Goal: Find specific page/section: Find specific page/section

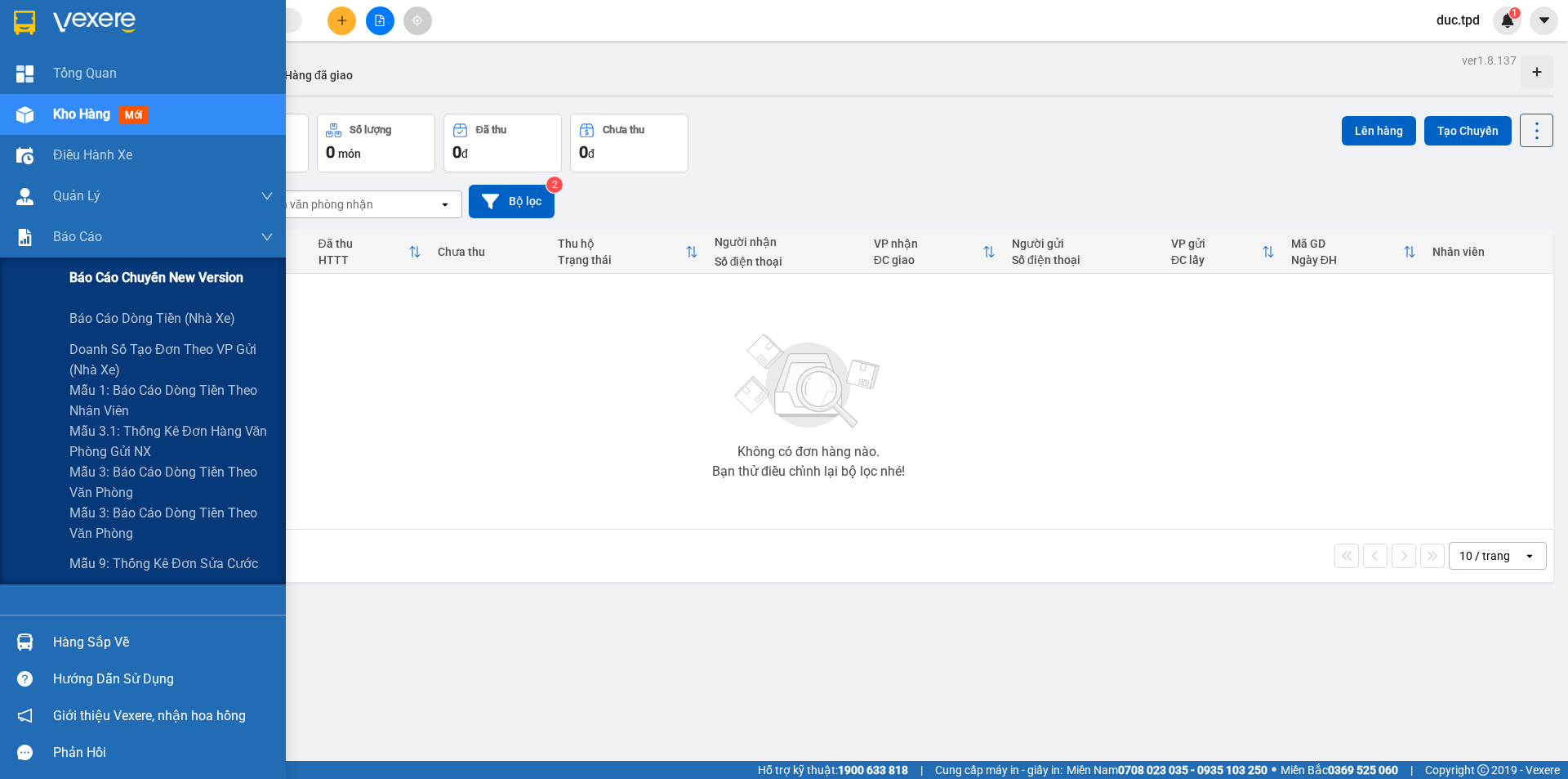
click at [124, 284] on span "Báo cáo chuyến New Version" at bounding box center [156, 277] width 174 height 20
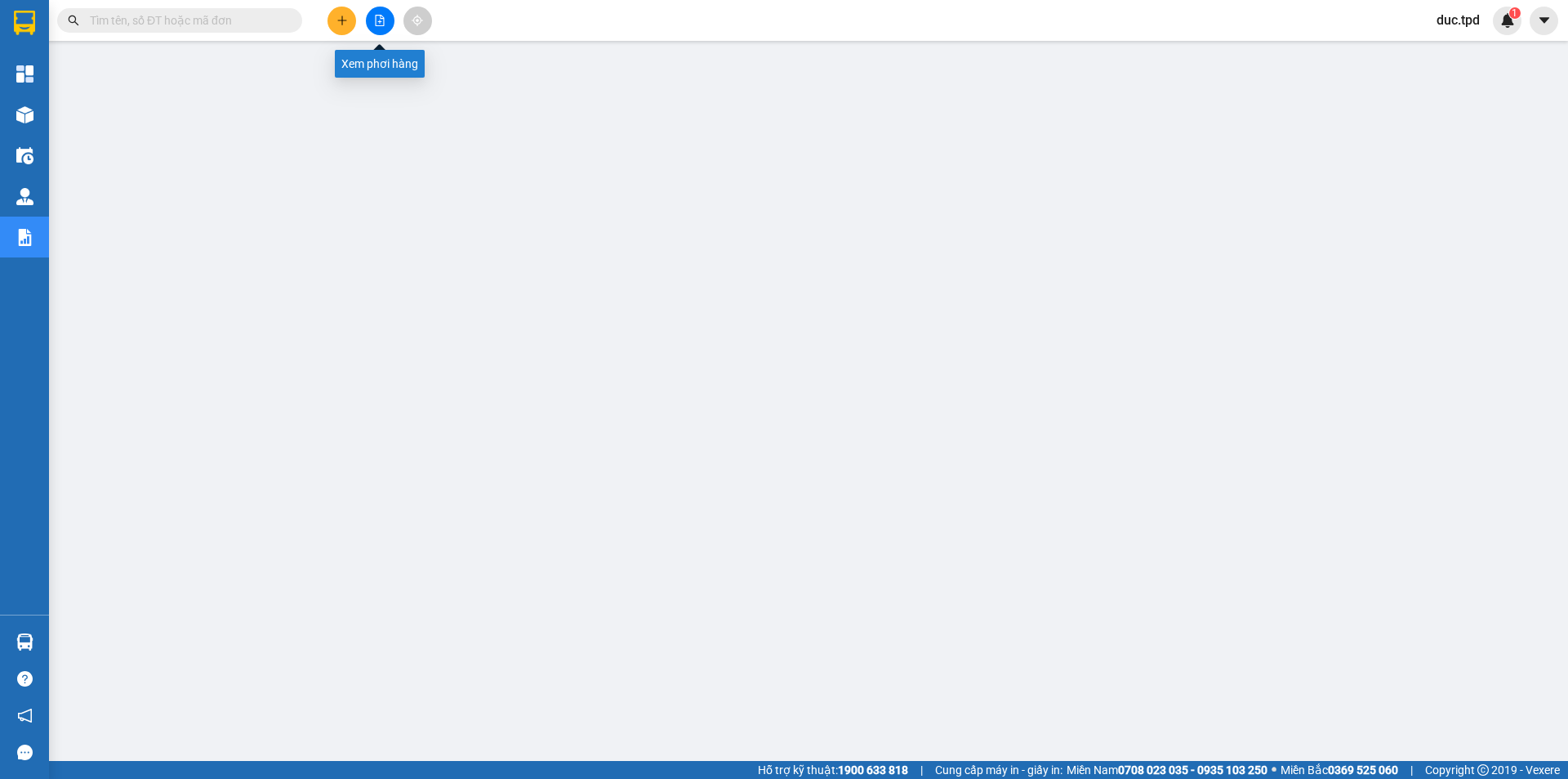
click at [379, 25] on icon "file-add" at bounding box center [380, 20] width 9 height 12
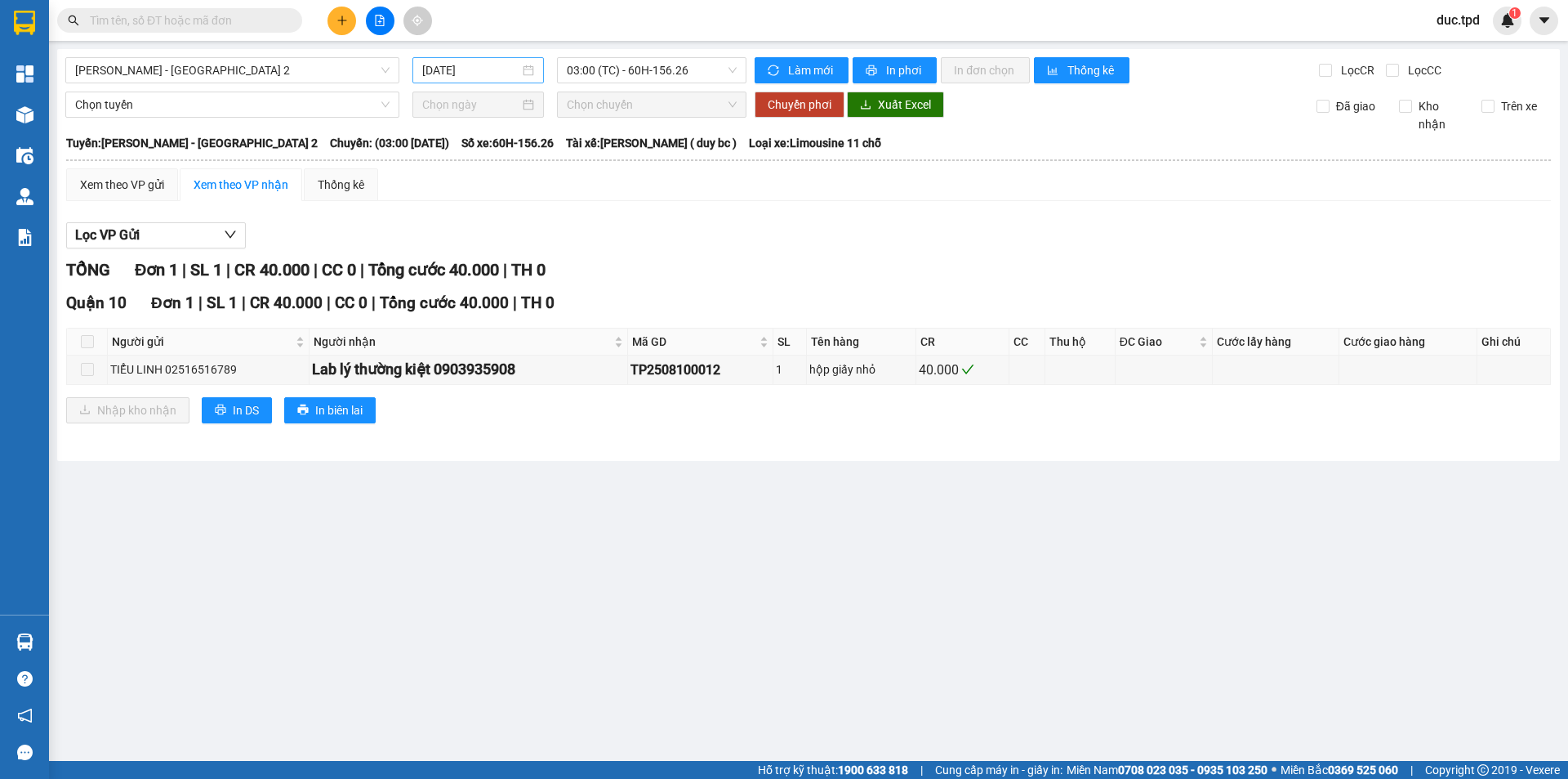
click at [454, 69] on input "[DATE]" at bounding box center [470, 70] width 97 height 18
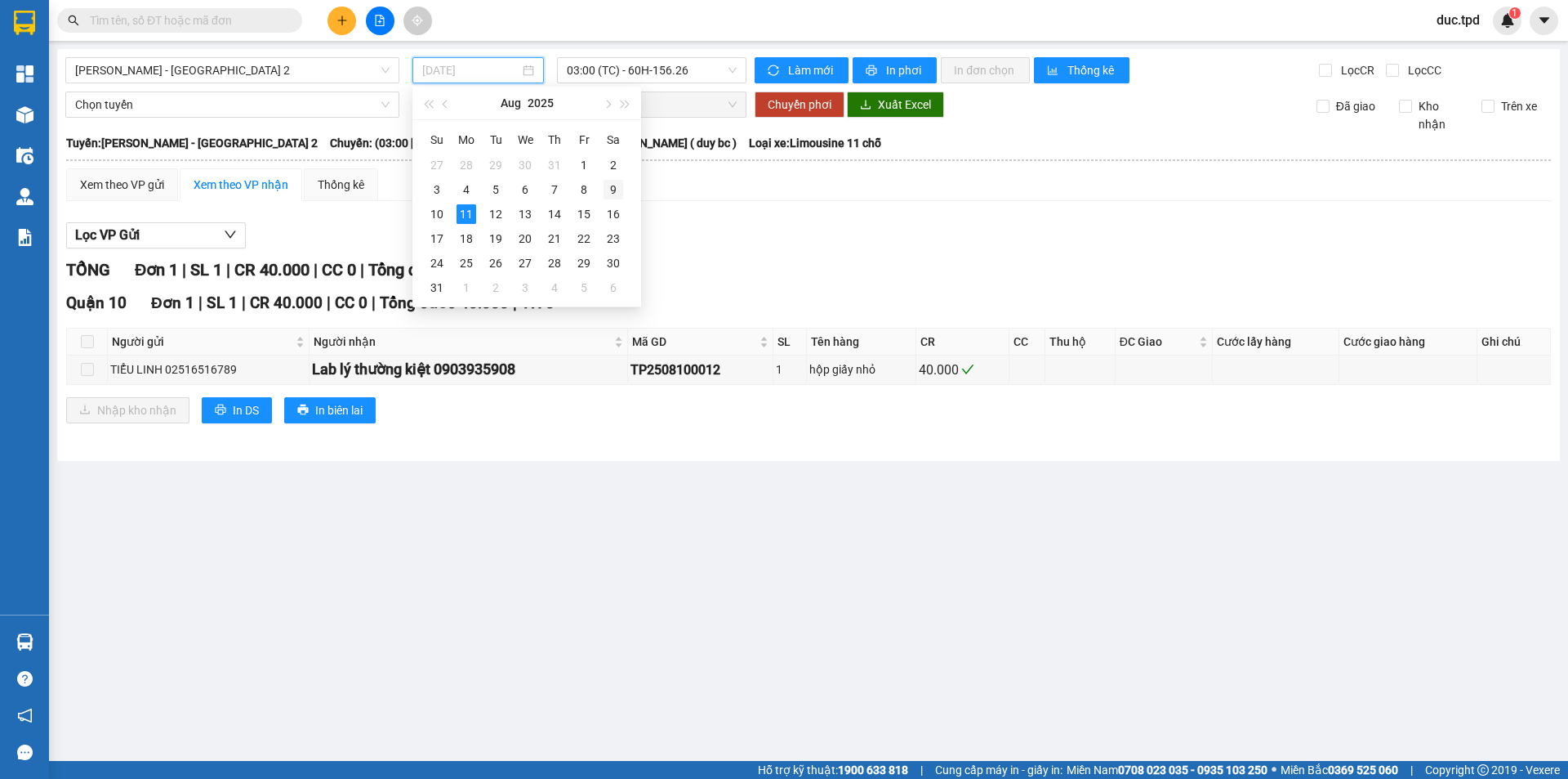
click at [618, 189] on div "9" at bounding box center [613, 189] width 19 height 19
type input "[DATE]"
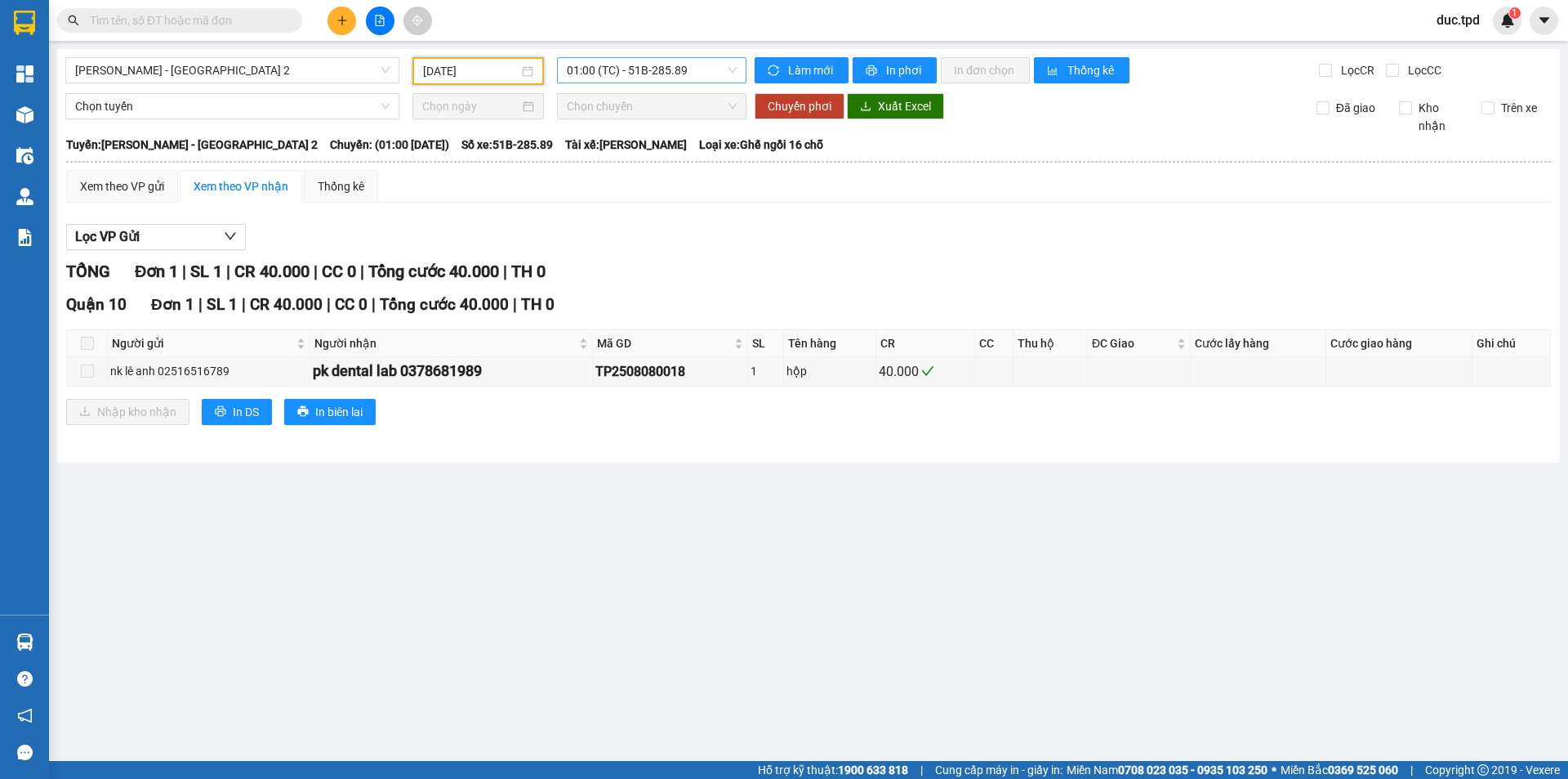
click at [620, 65] on span "01:00 (TC) - 51B-285.89" at bounding box center [651, 70] width 170 height 24
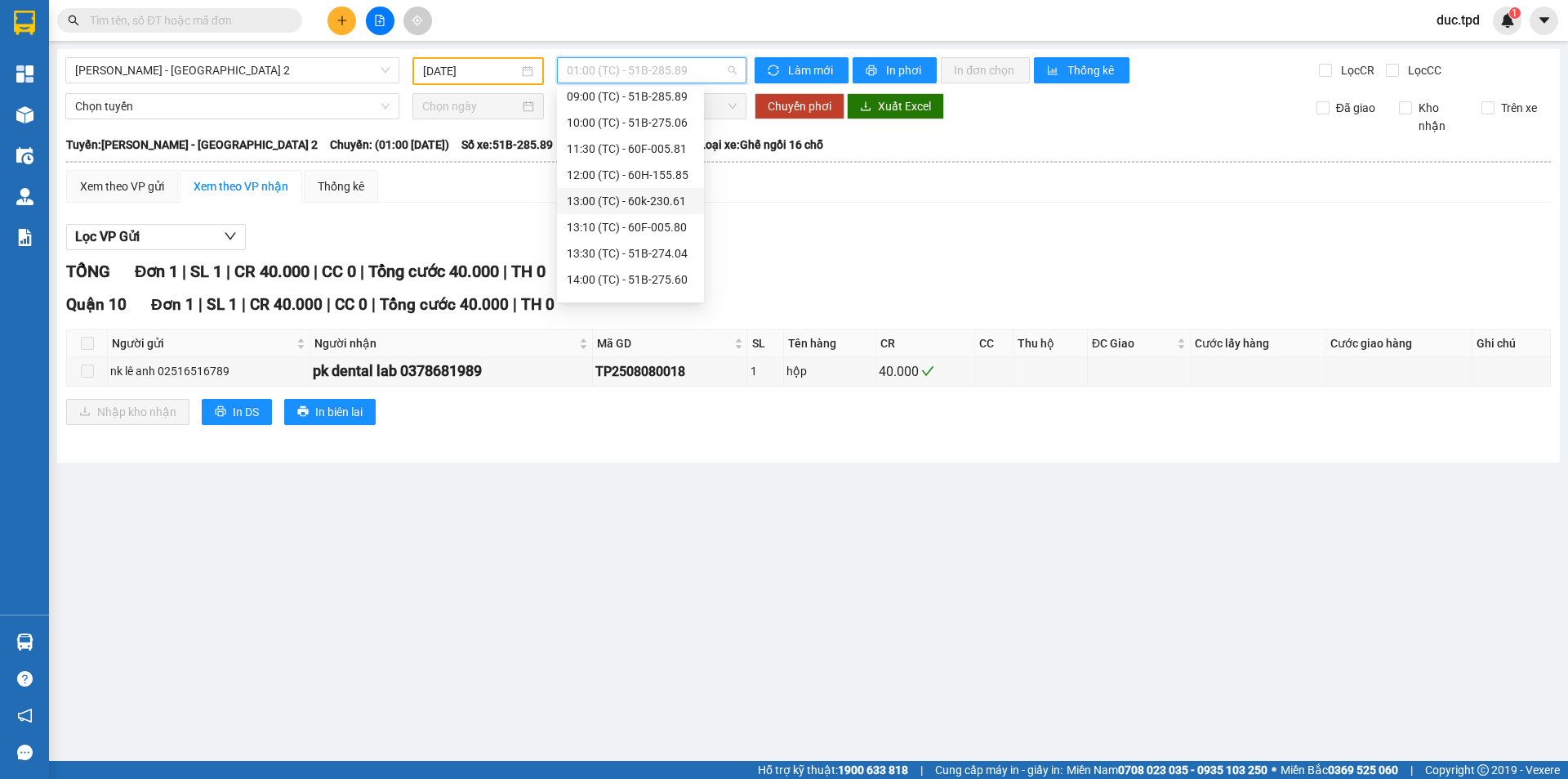
scroll to position [288, 0]
click at [611, 256] on div "17:30 (TC)" at bounding box center [630, 259] width 127 height 18
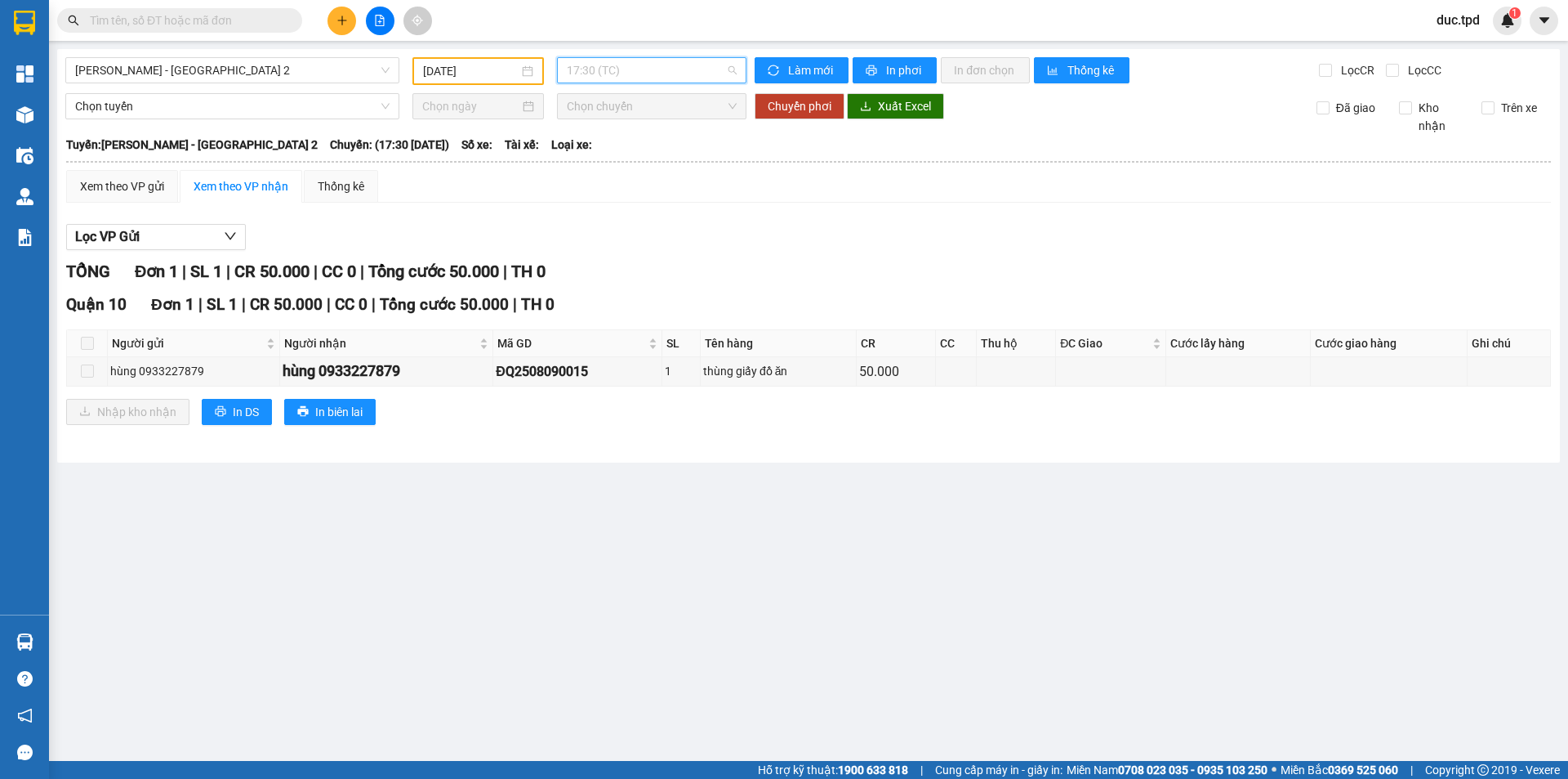
click at [630, 73] on span "17:30 (TC)" at bounding box center [651, 70] width 170 height 24
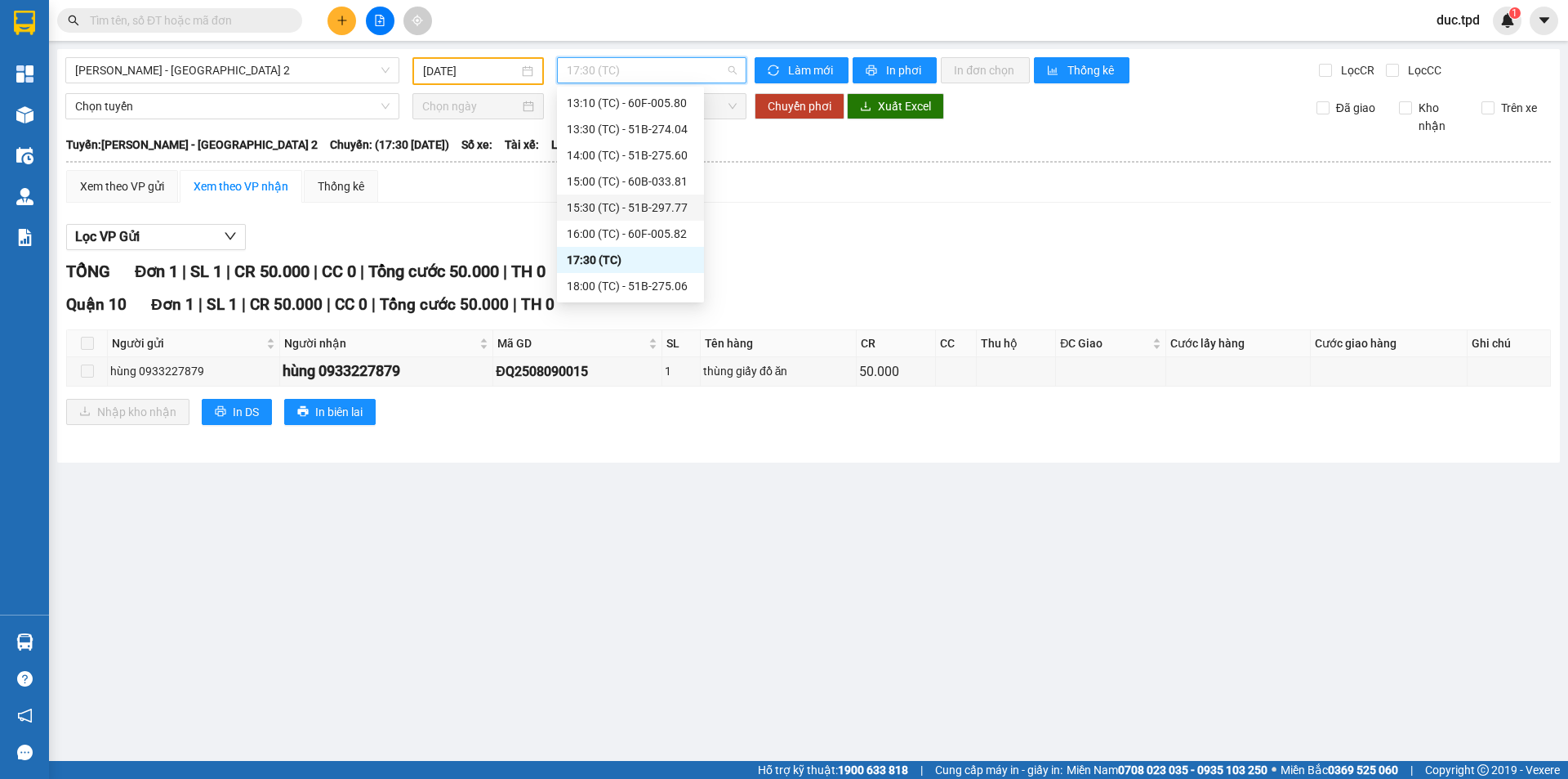
click at [655, 205] on div "15:30 (TC) - 51B-297.77" at bounding box center [630, 207] width 127 height 18
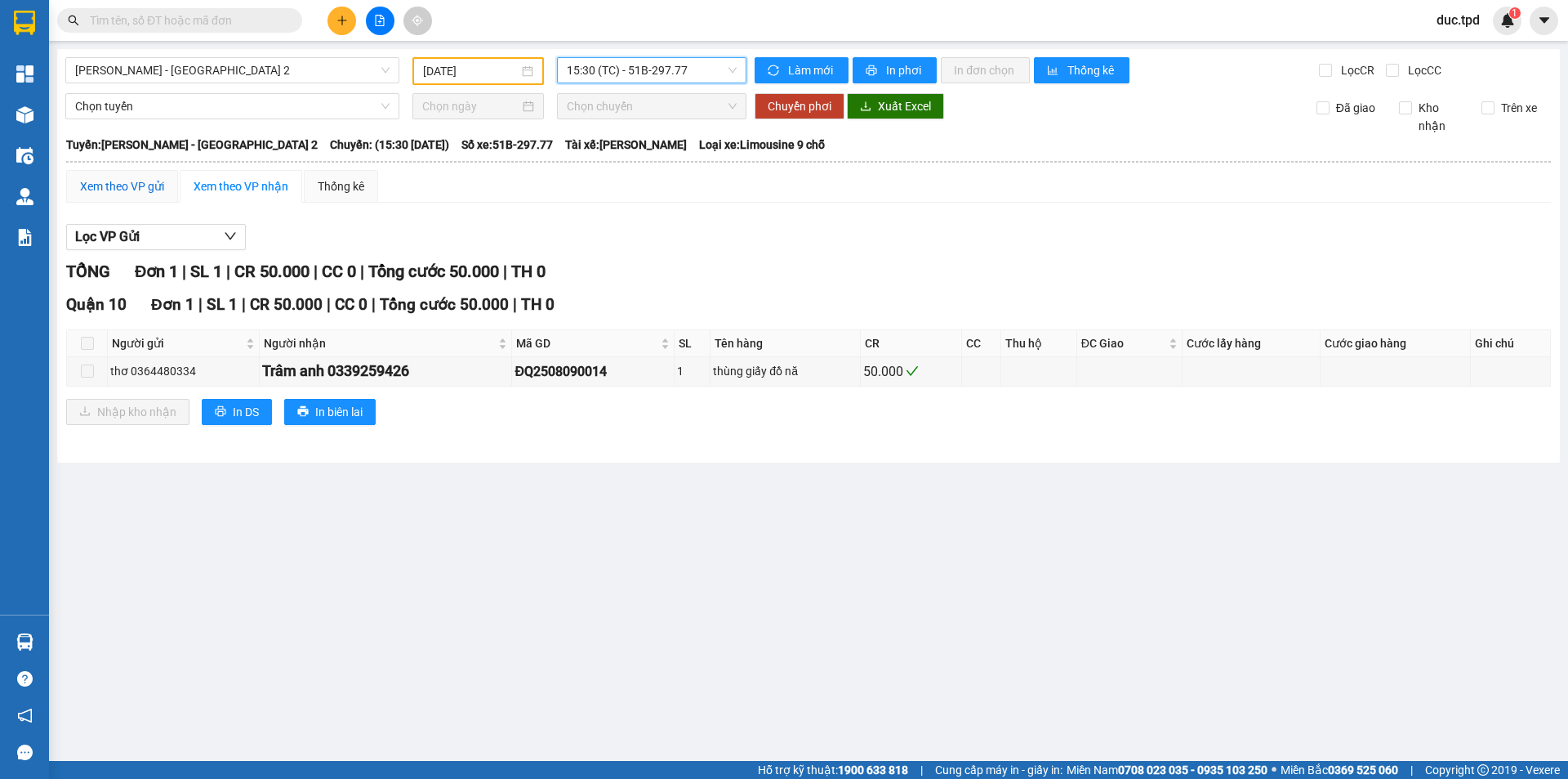
click at [120, 183] on div "Xem theo VP gửi" at bounding box center [122, 186] width 84 height 18
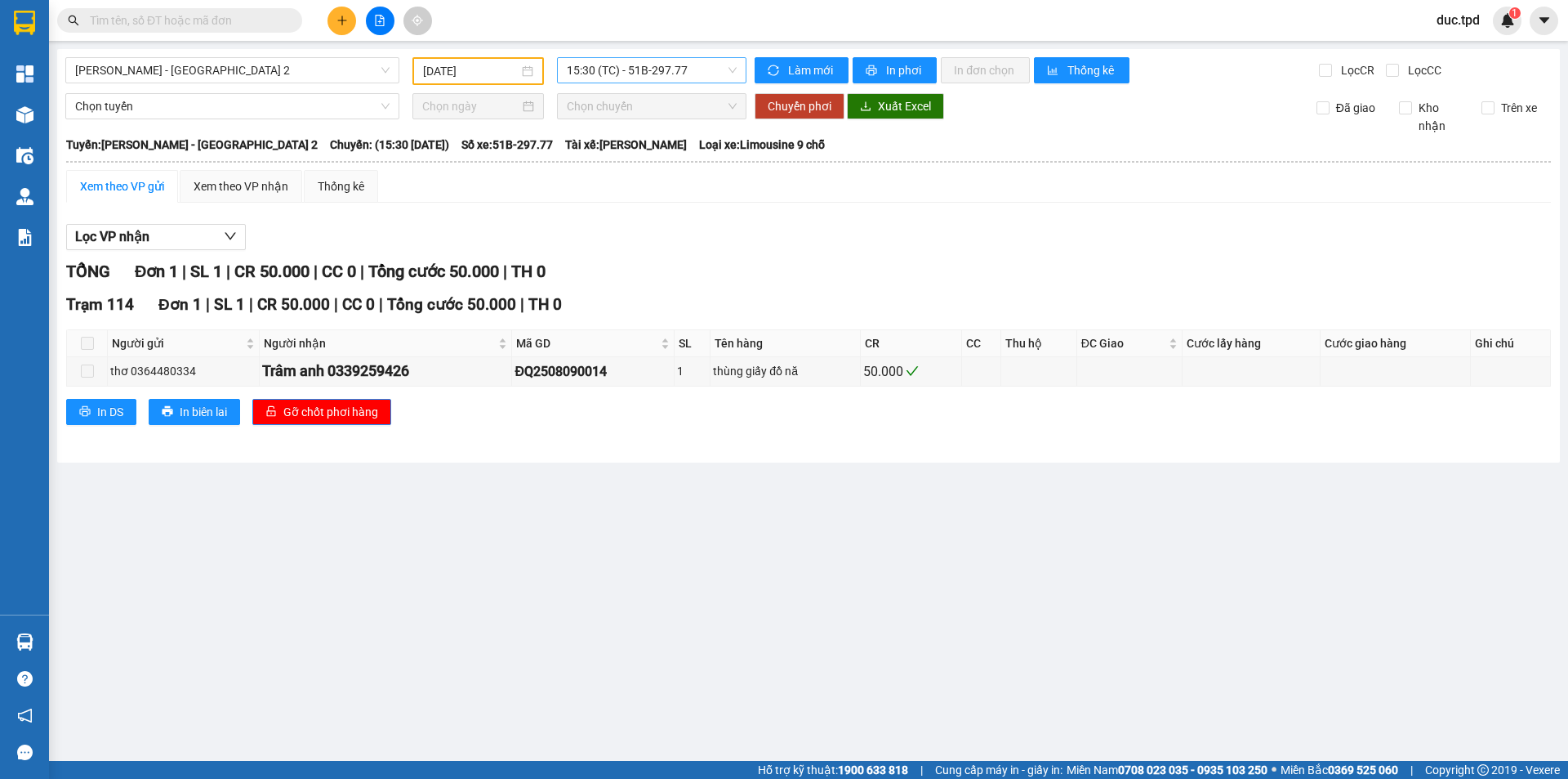
click at [664, 74] on span "15:30 (TC) - 51B-297.77" at bounding box center [651, 70] width 170 height 24
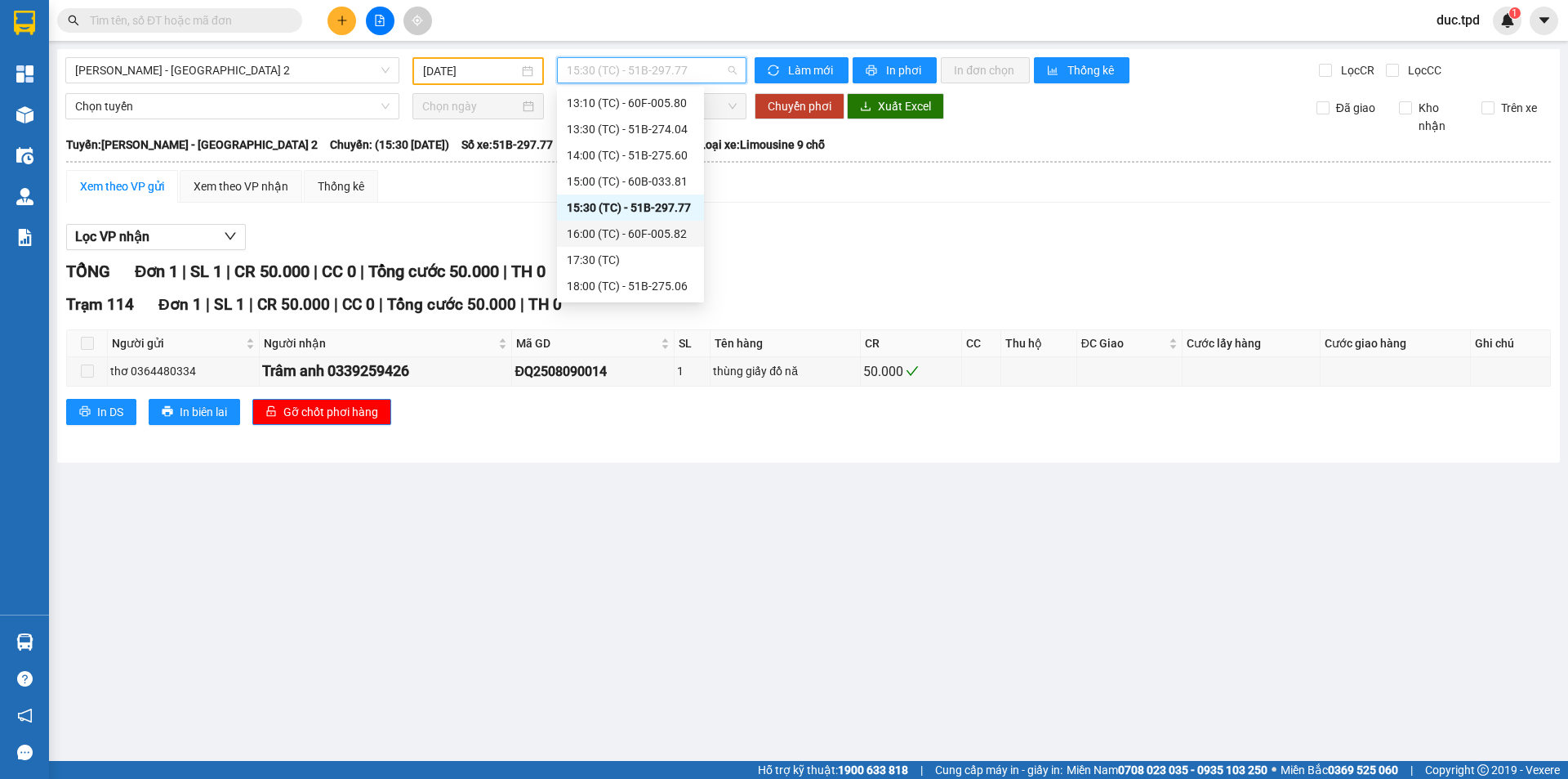
click at [642, 233] on div "16:00 (TC) - 60F-005.82" at bounding box center [630, 233] width 127 height 18
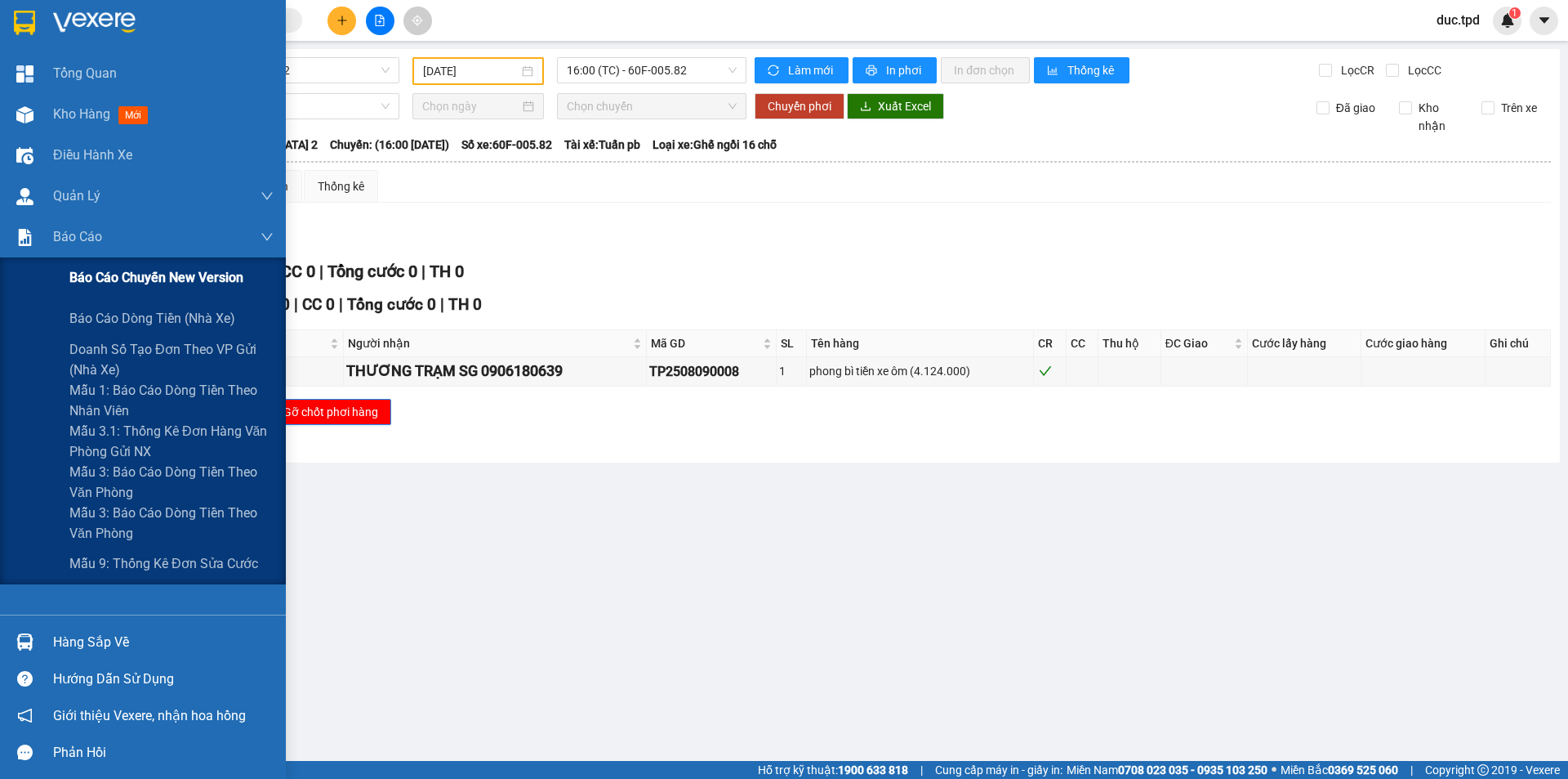
click at [123, 274] on span "Báo cáo chuyến New Version" at bounding box center [156, 277] width 174 height 20
